Goal: Task Accomplishment & Management: Use online tool/utility

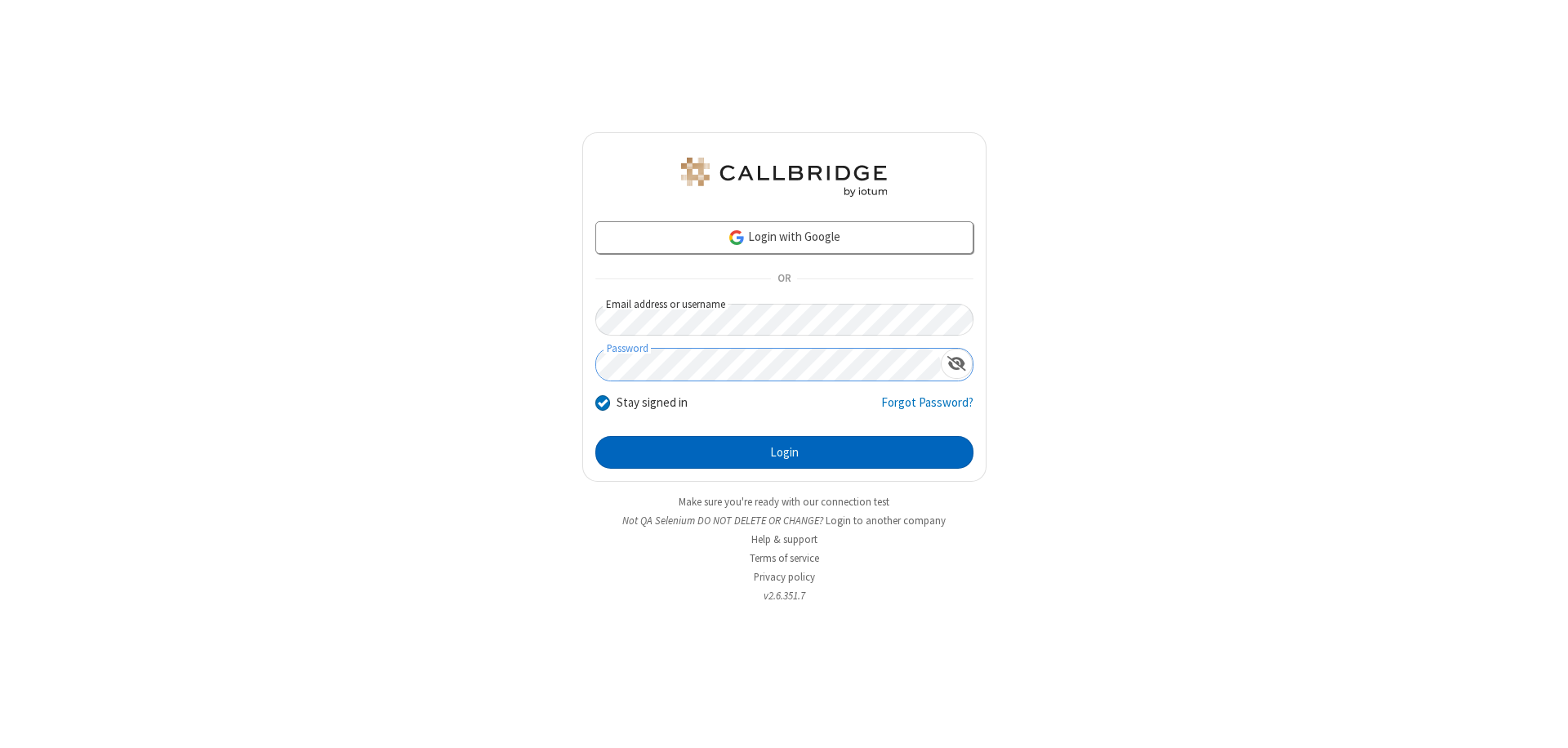
click at [784, 452] on button "Login" at bounding box center [785, 452] width 378 height 33
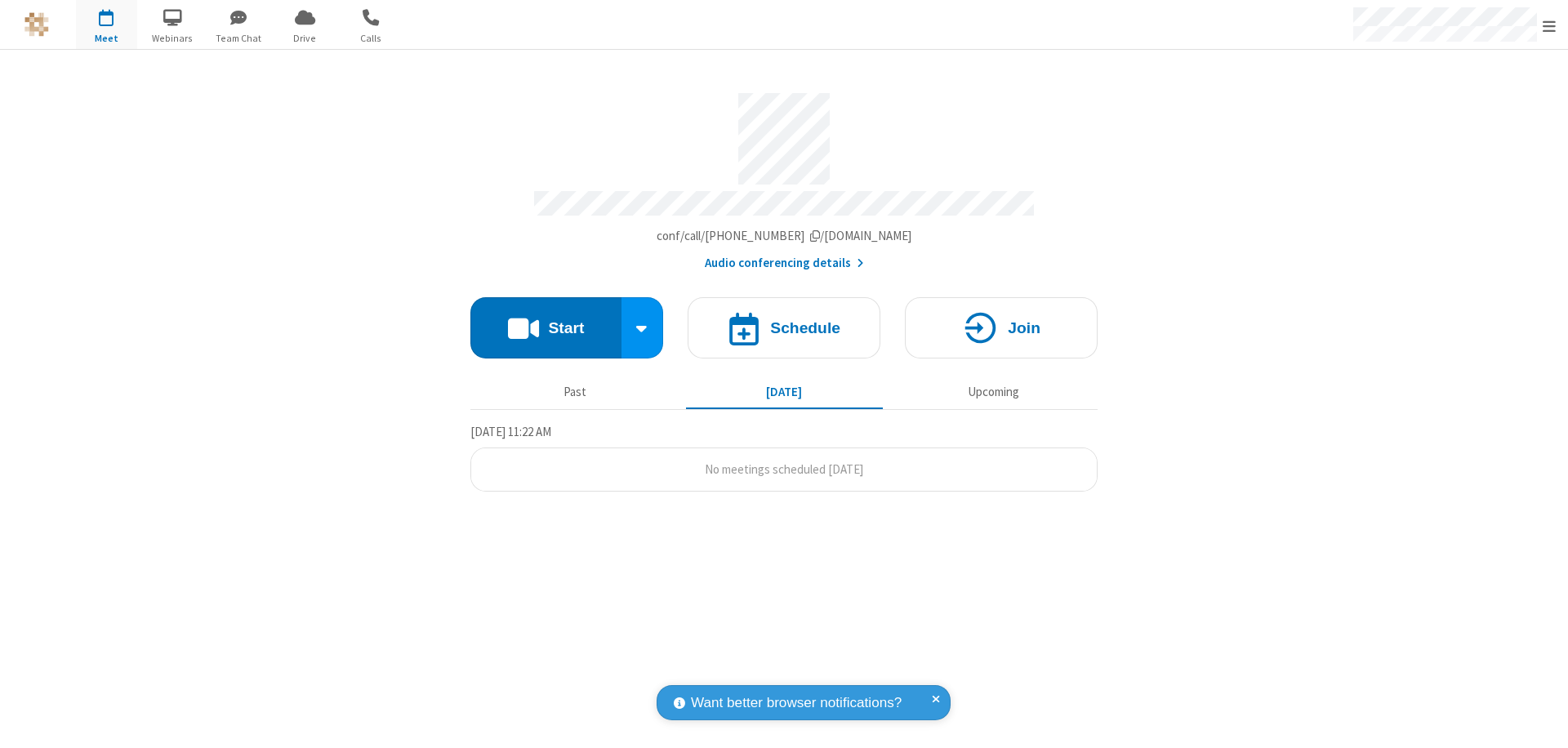
click at [545, 320] on button "Start" at bounding box center [545, 327] width 151 height 61
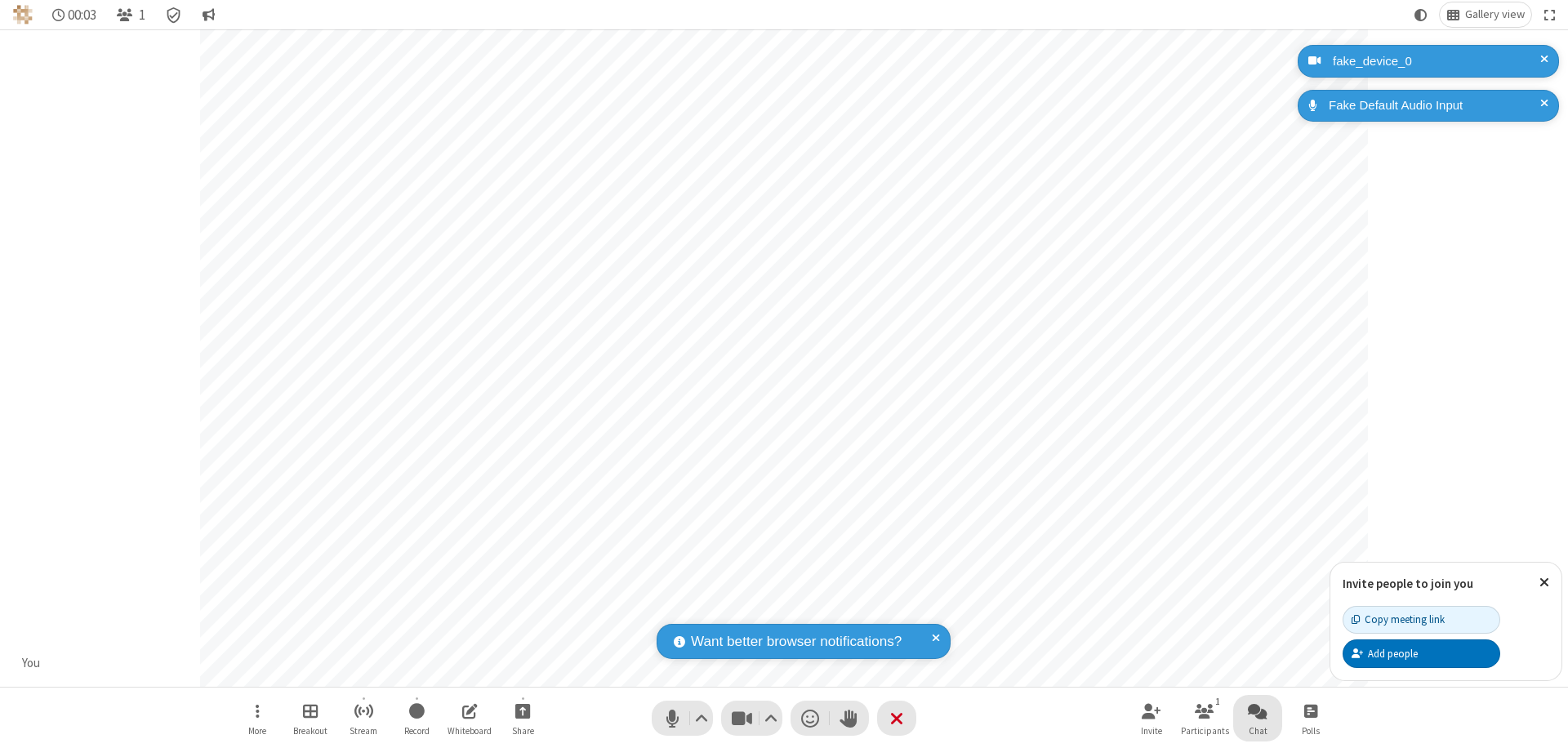
click at [1258, 710] on span "Open chat" at bounding box center [1258, 710] width 20 height 21
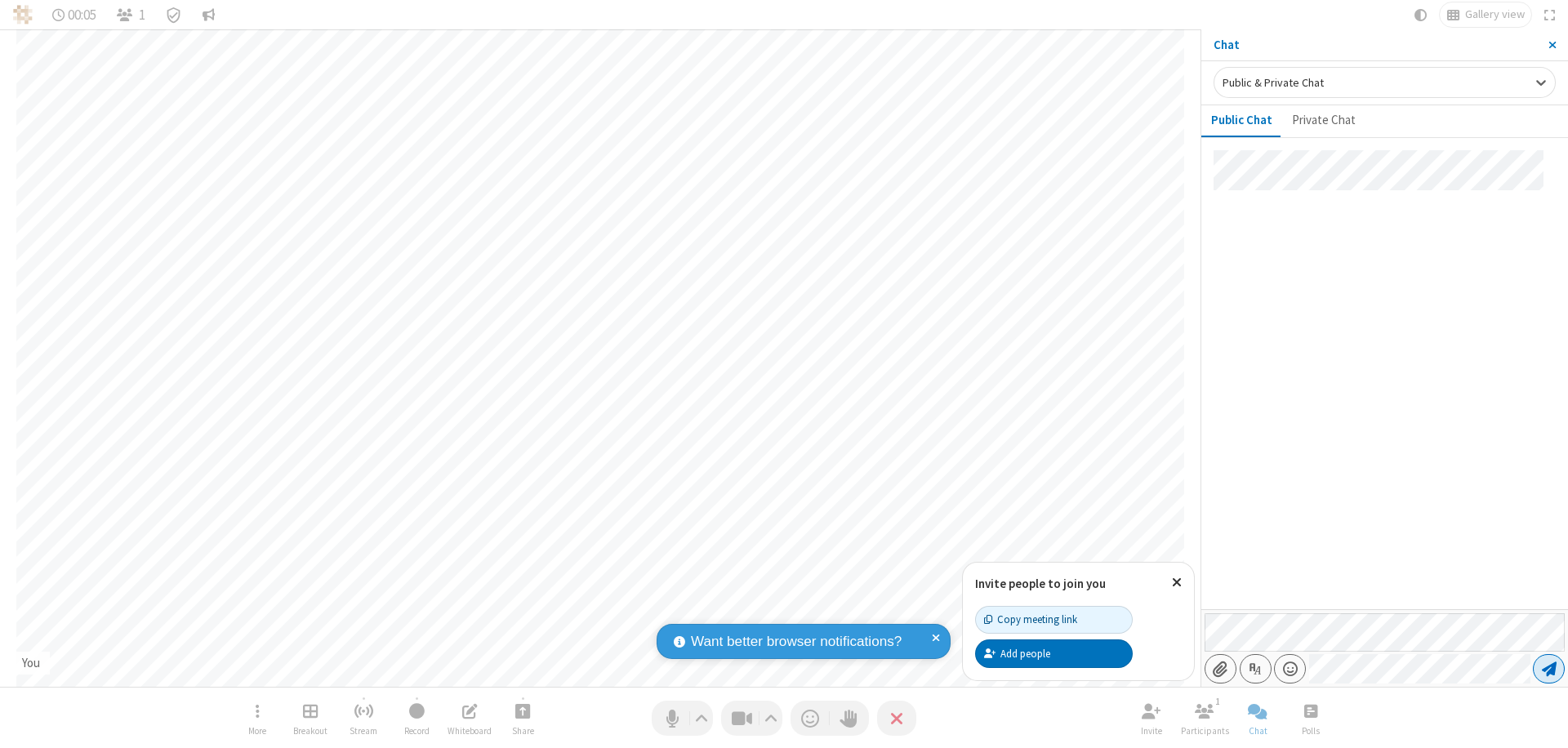
click at [1548, 669] on span "Send message" at bounding box center [1549, 669] width 15 height 17
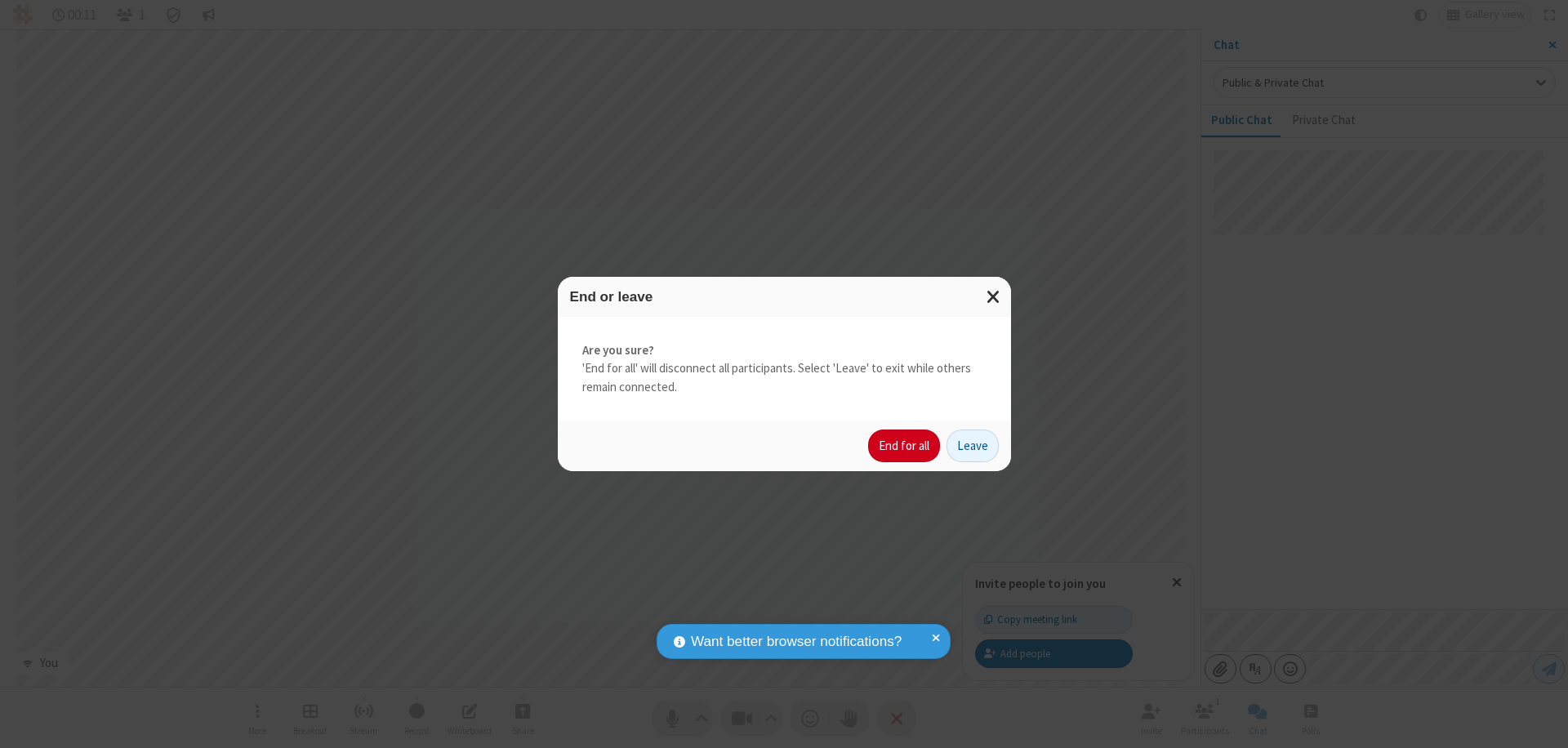
click at [905, 446] on button "End for all" at bounding box center [904, 445] width 72 height 33
